Goal: Information Seeking & Learning: Learn about a topic

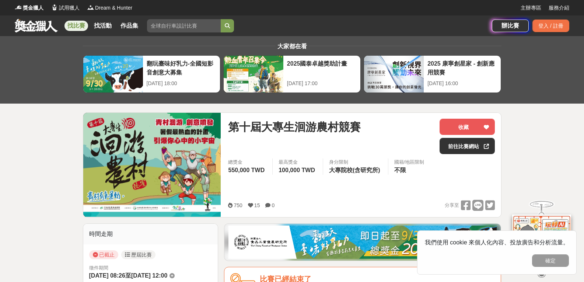
click at [76, 27] on link "找比賽" at bounding box center [76, 26] width 24 height 10
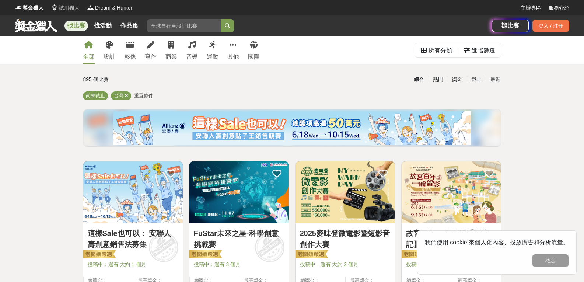
click at [62, 8] on span "試用獵人" at bounding box center [69, 8] width 21 height 8
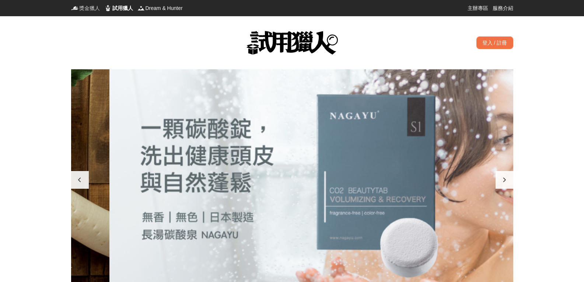
click at [85, 8] on span "獎金獵人" at bounding box center [89, 7] width 21 height 7
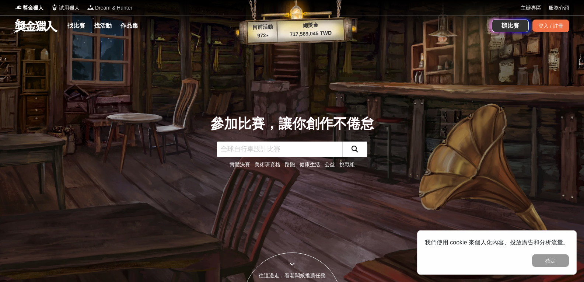
click at [109, 7] on span "Dream & Hunter" at bounding box center [113, 8] width 37 height 8
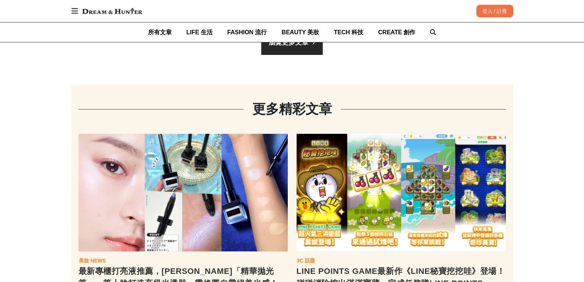
scroll to position [0, 464]
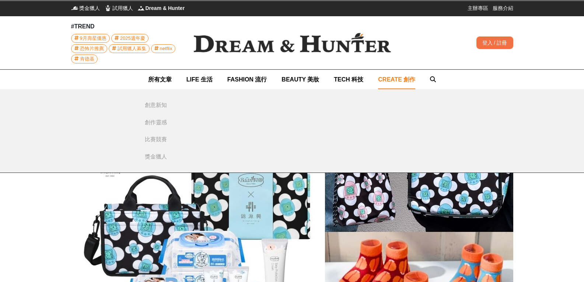
click at [400, 82] on span "CREATE 創作" at bounding box center [396, 79] width 37 height 6
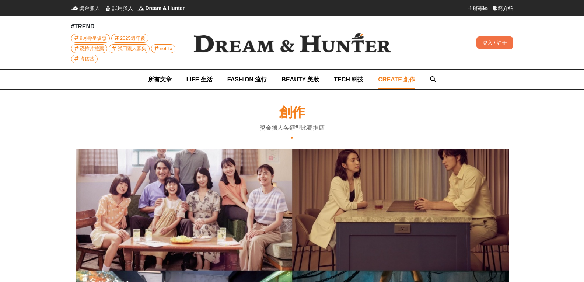
click at [80, 8] on span "獎金獵人" at bounding box center [89, 7] width 21 height 7
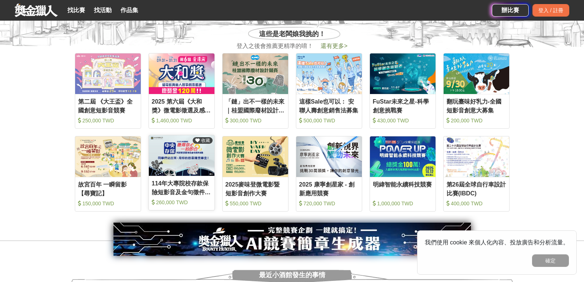
scroll to position [318, 0]
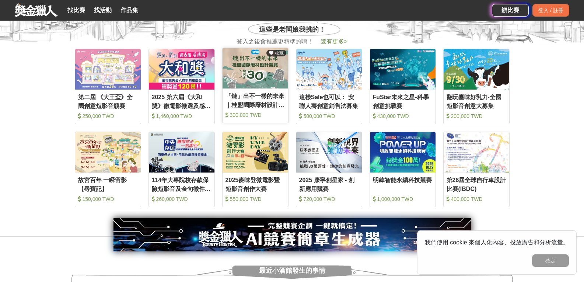
click at [267, 90] on link "收藏 「鏈」出不一樣的未來｜桂盟國際廢材設計競賽 300,000 TWD" at bounding box center [255, 86] width 66 height 76
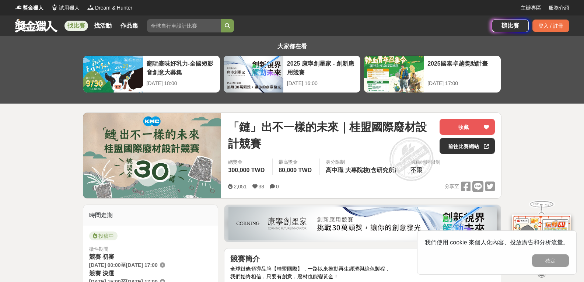
click at [44, 28] on link at bounding box center [36, 25] width 45 height 14
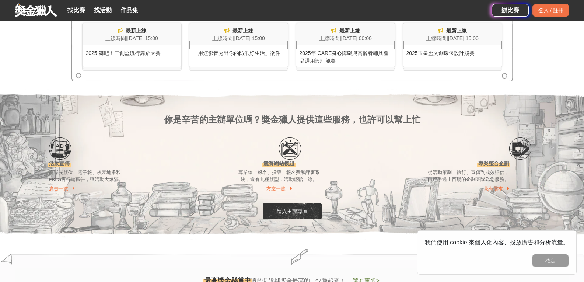
scroll to position [581, 0]
click at [442, 55] on div "2025玉皇盃文創環保設計競賽" at bounding box center [452, 51] width 99 height 12
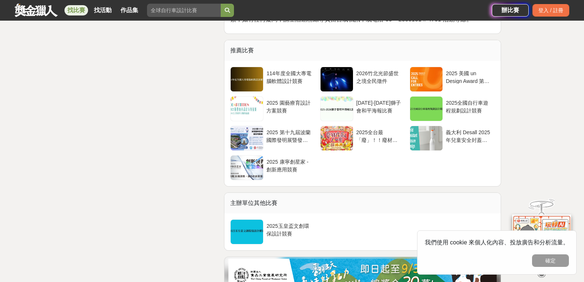
scroll to position [1305, 0]
click at [372, 83] on div "2026竹北光節盛世之境全民徵件" at bounding box center [379, 76] width 46 height 14
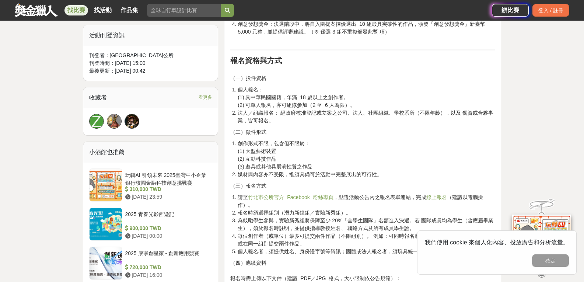
scroll to position [429, 0]
